Goal: Navigation & Orientation: Find specific page/section

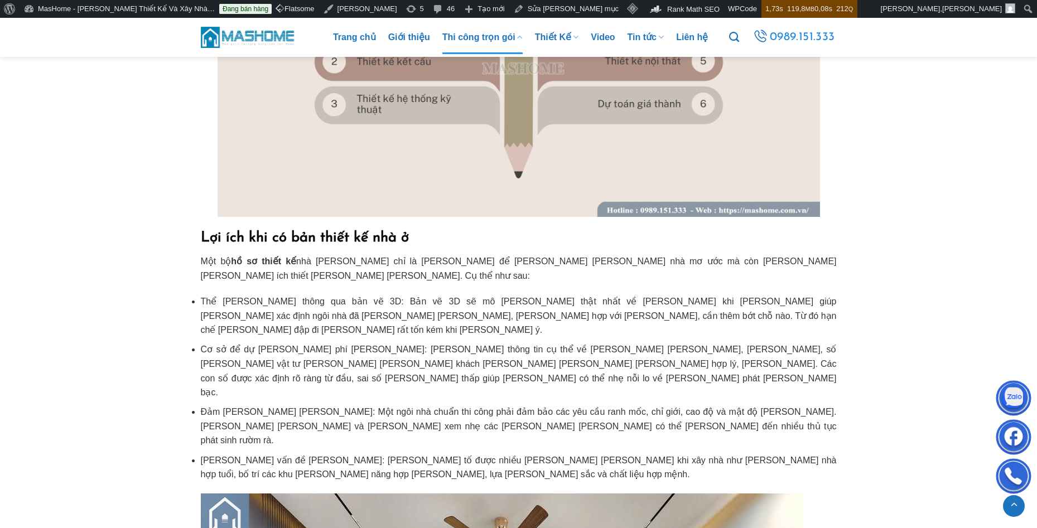
scroll to position [3013, 0]
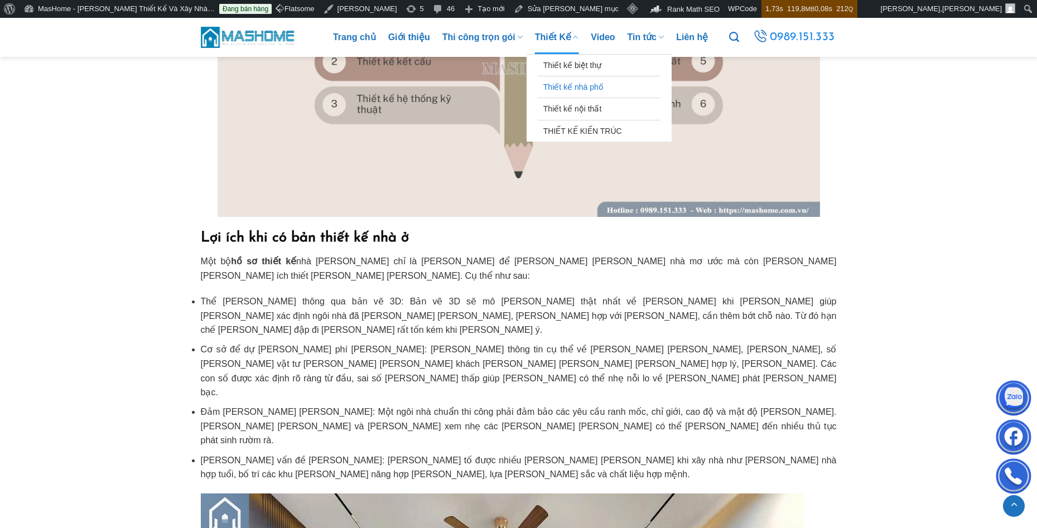
click at [588, 83] on link "Thiết kế nhà phố" at bounding box center [599, 86] width 112 height 21
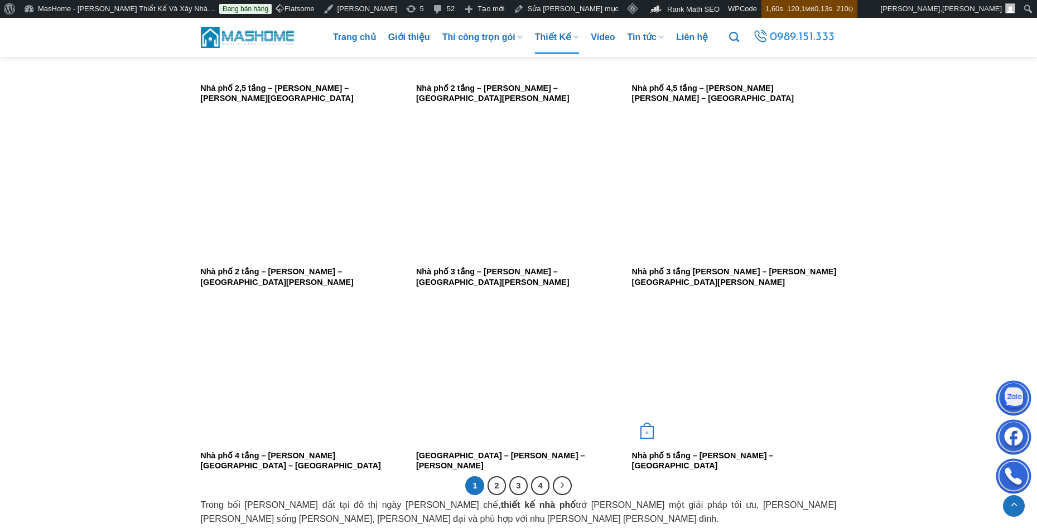
scroll to position [2176, 0]
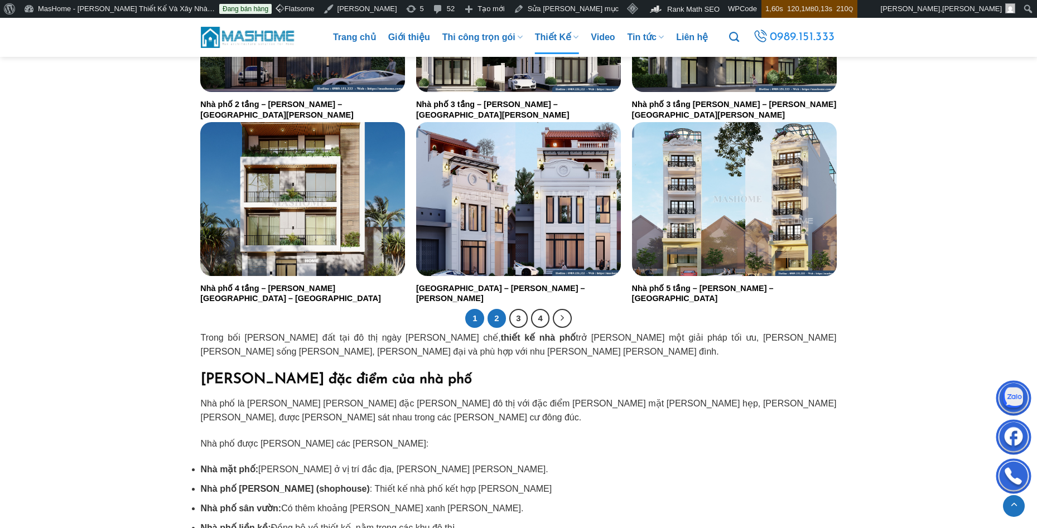
click at [493, 317] on link "2" at bounding box center [497, 318] width 19 height 19
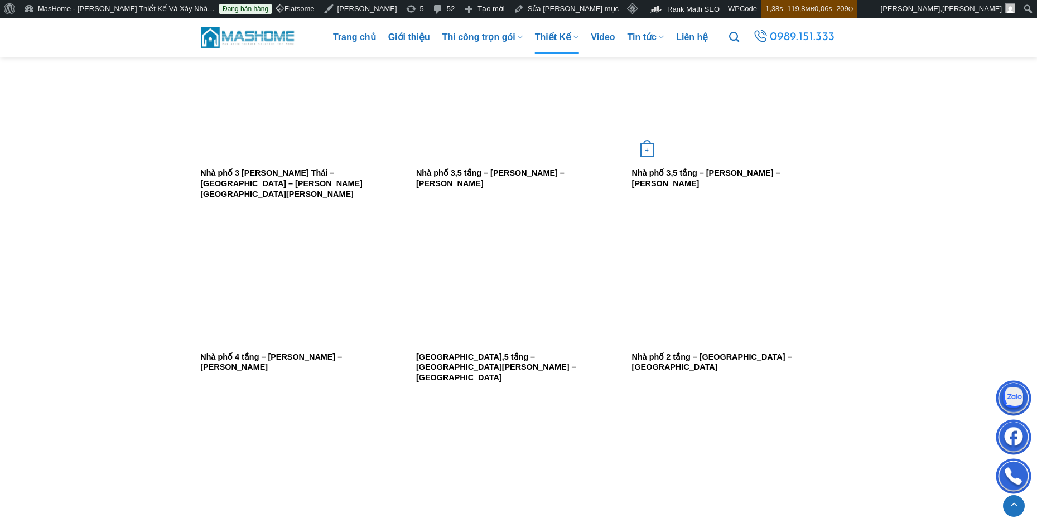
scroll to position [1674, 0]
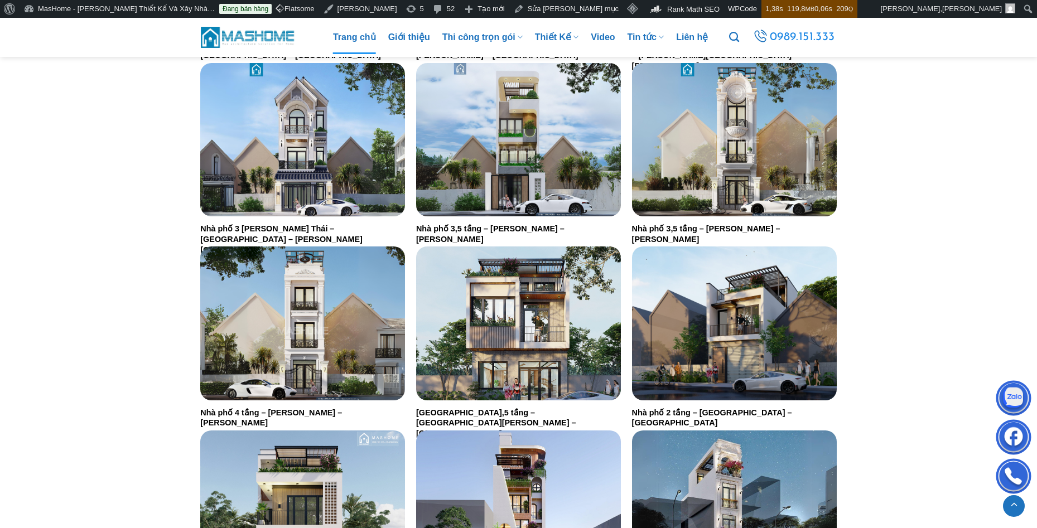
click at [343, 39] on link "Trang chủ" at bounding box center [354, 37] width 43 height 33
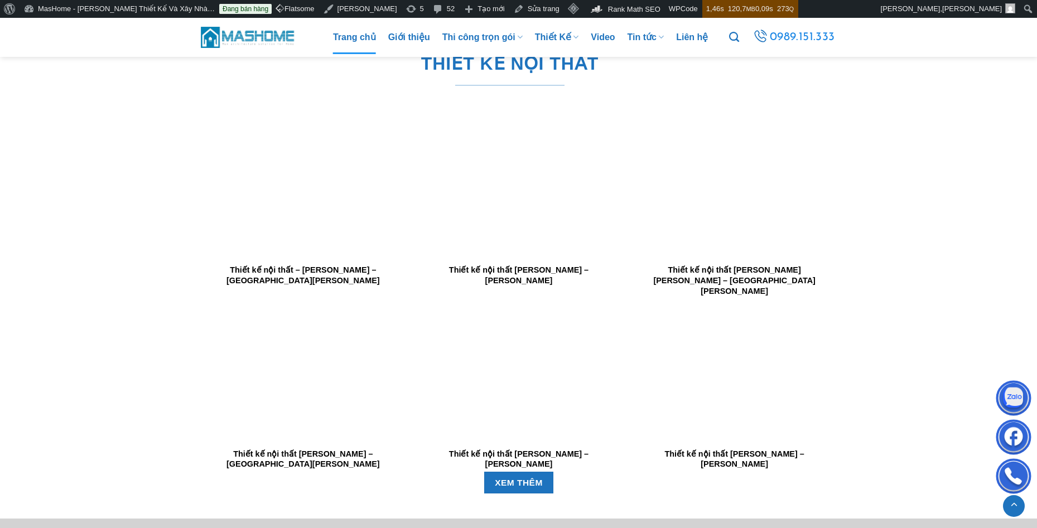
scroll to position [2399, 0]
